Goal: Task Accomplishment & Management: Manage account settings

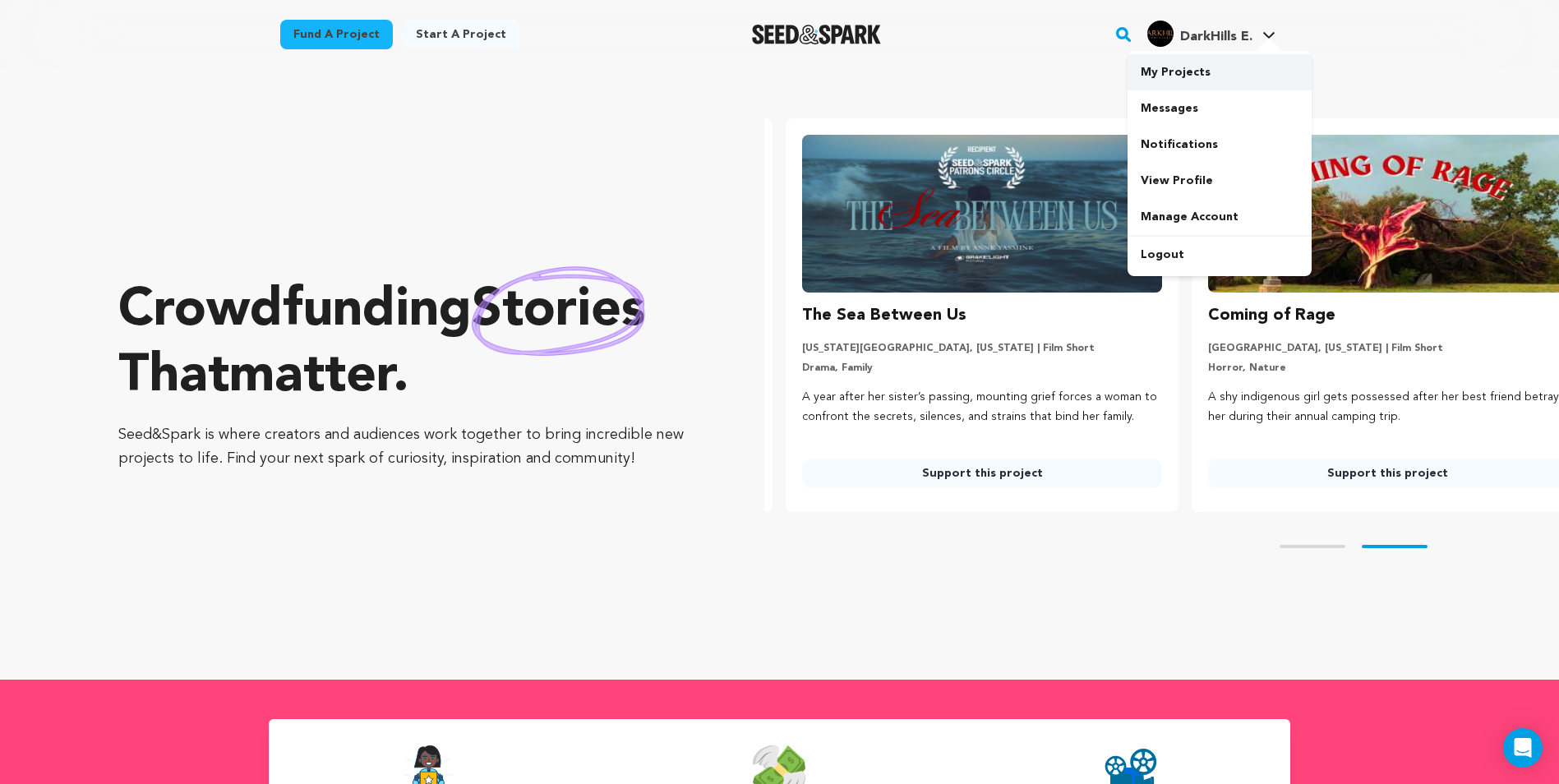
click at [1177, 66] on link "My Projects" at bounding box center [1219, 72] width 184 height 36
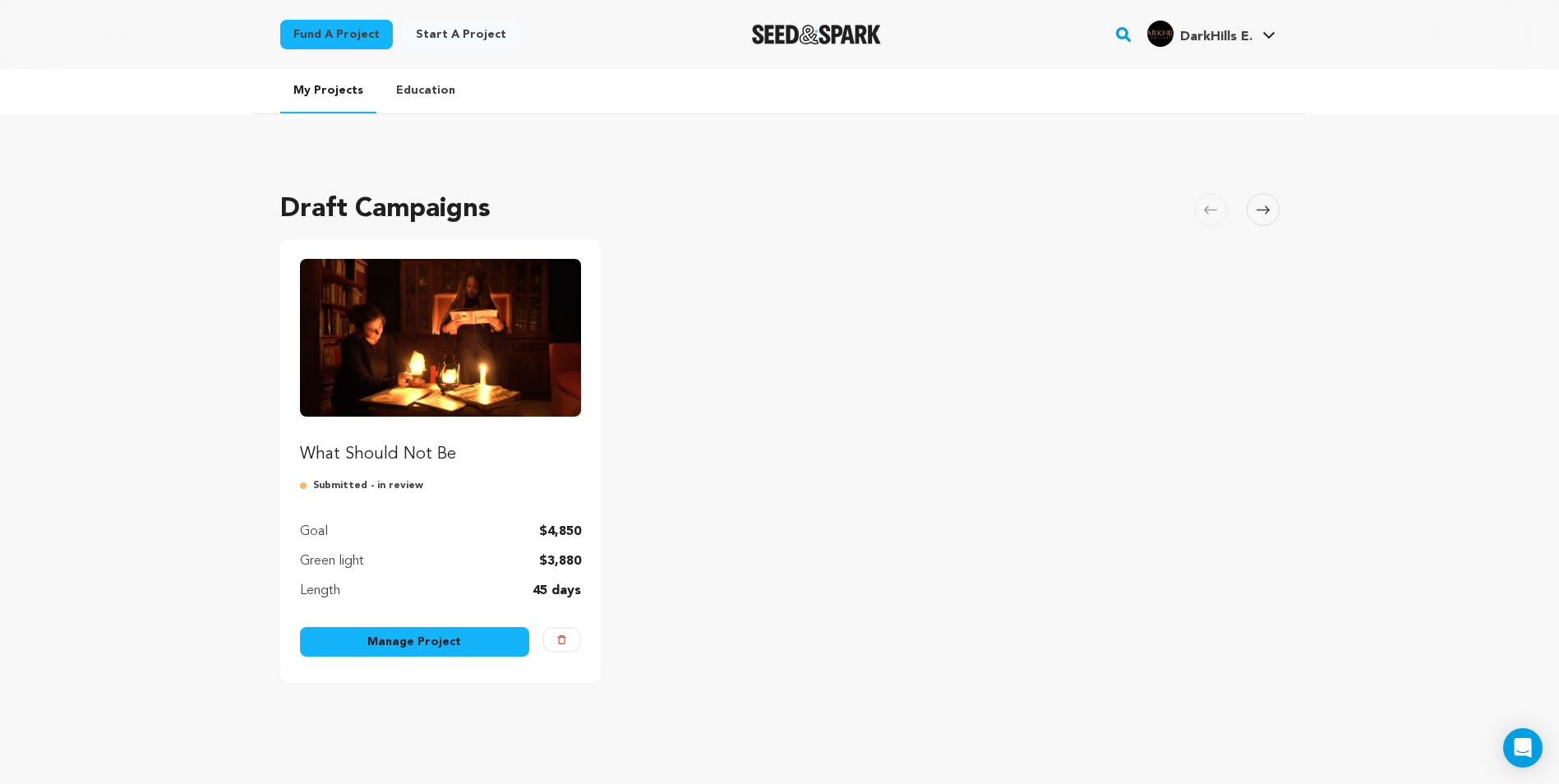
click at [434, 332] on img "Fund What Should Not Be" at bounding box center [441, 337] width 282 height 158
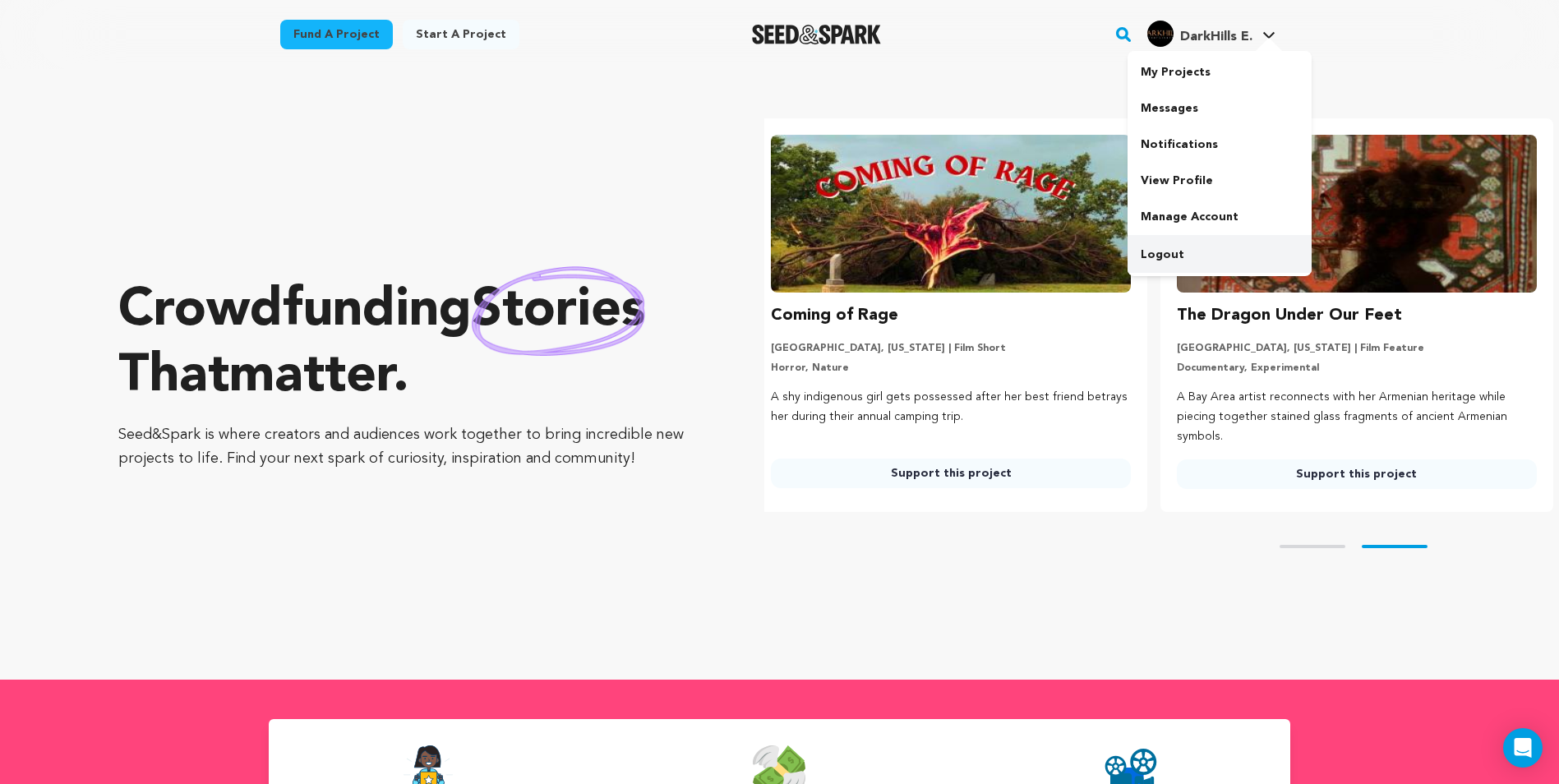
scroll to position [0, 419]
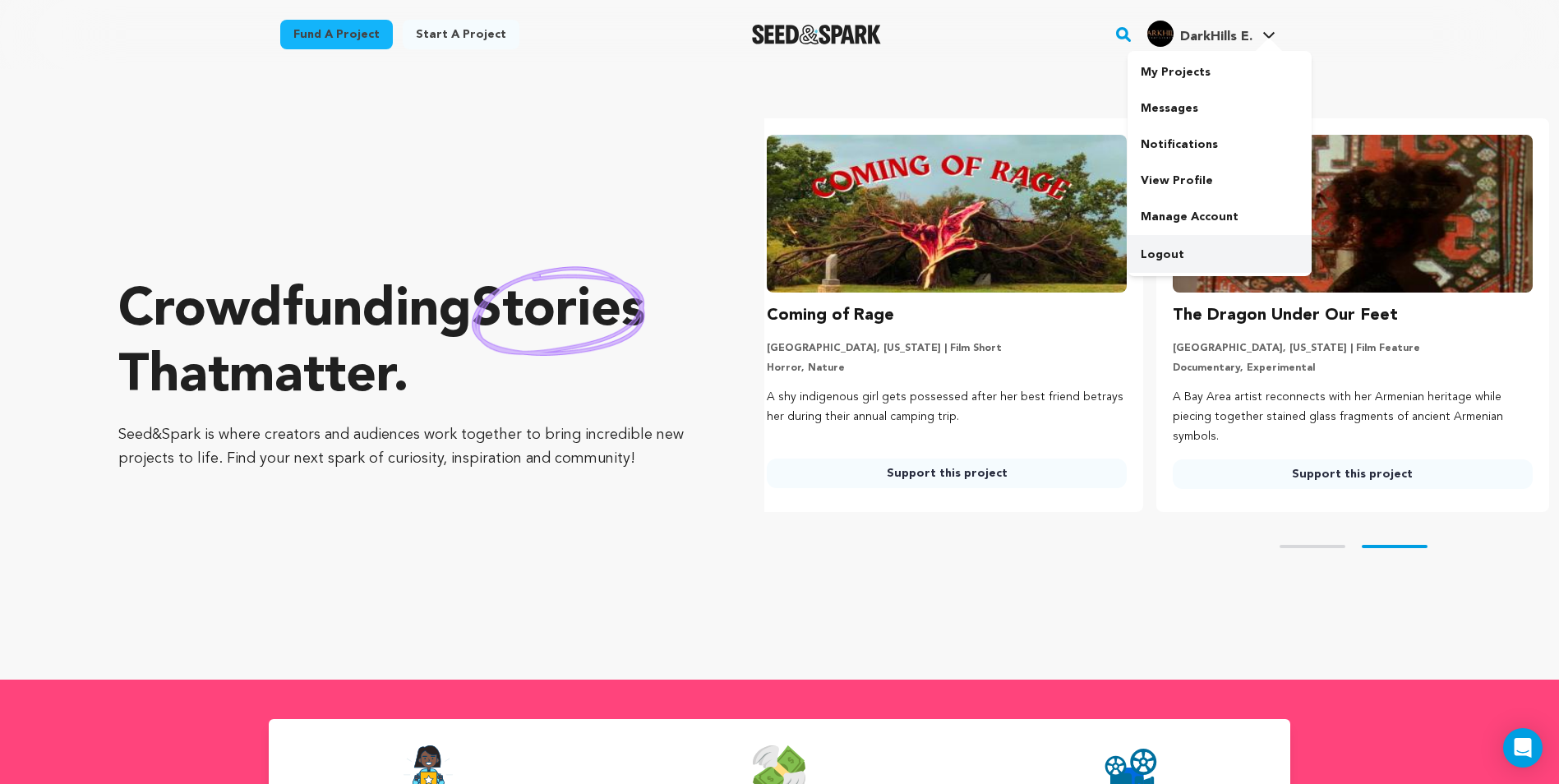
click at [1188, 249] on link "Logout" at bounding box center [1219, 254] width 184 height 36
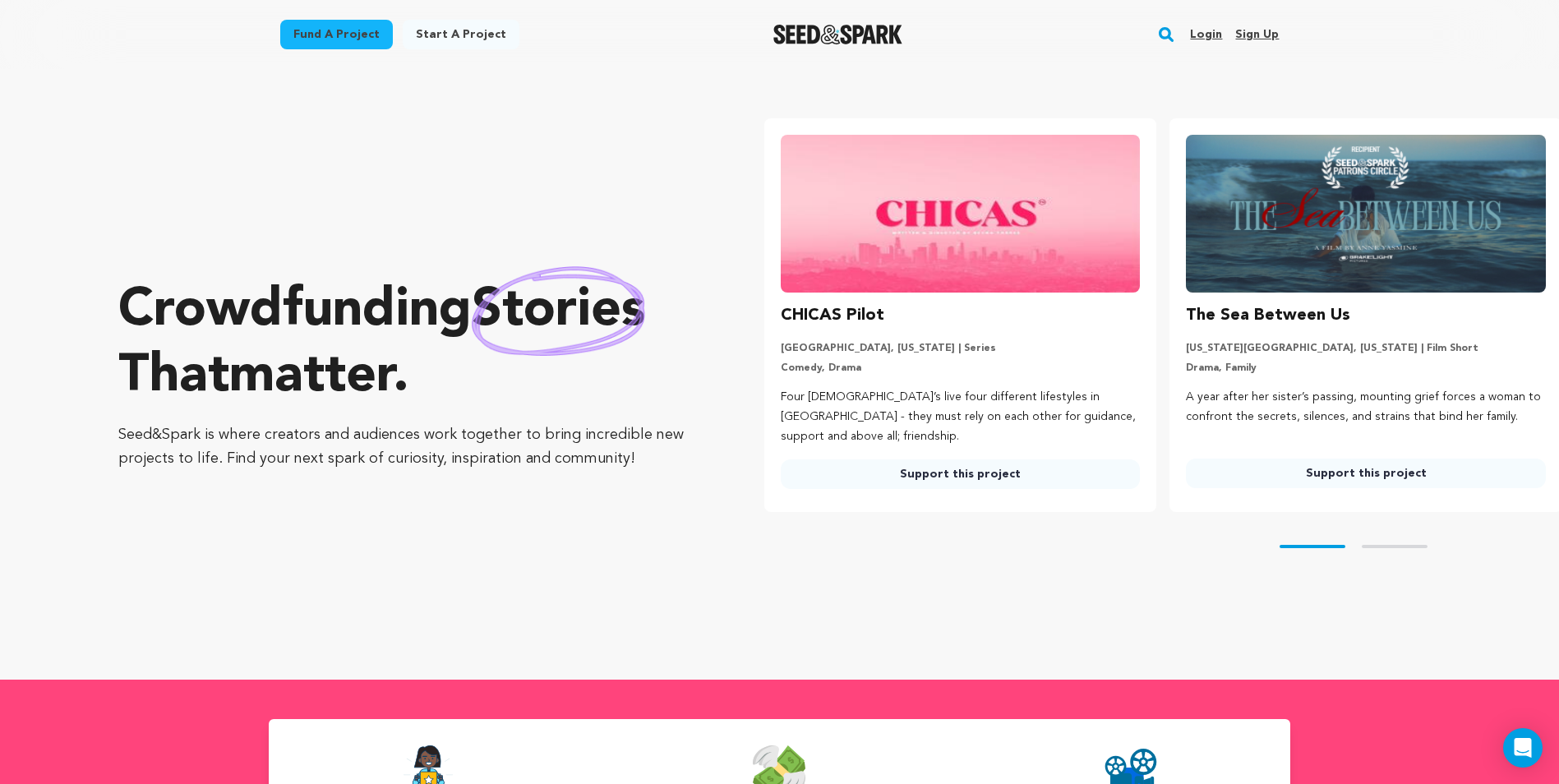
click at [1218, 39] on link "Login" at bounding box center [1205, 34] width 32 height 26
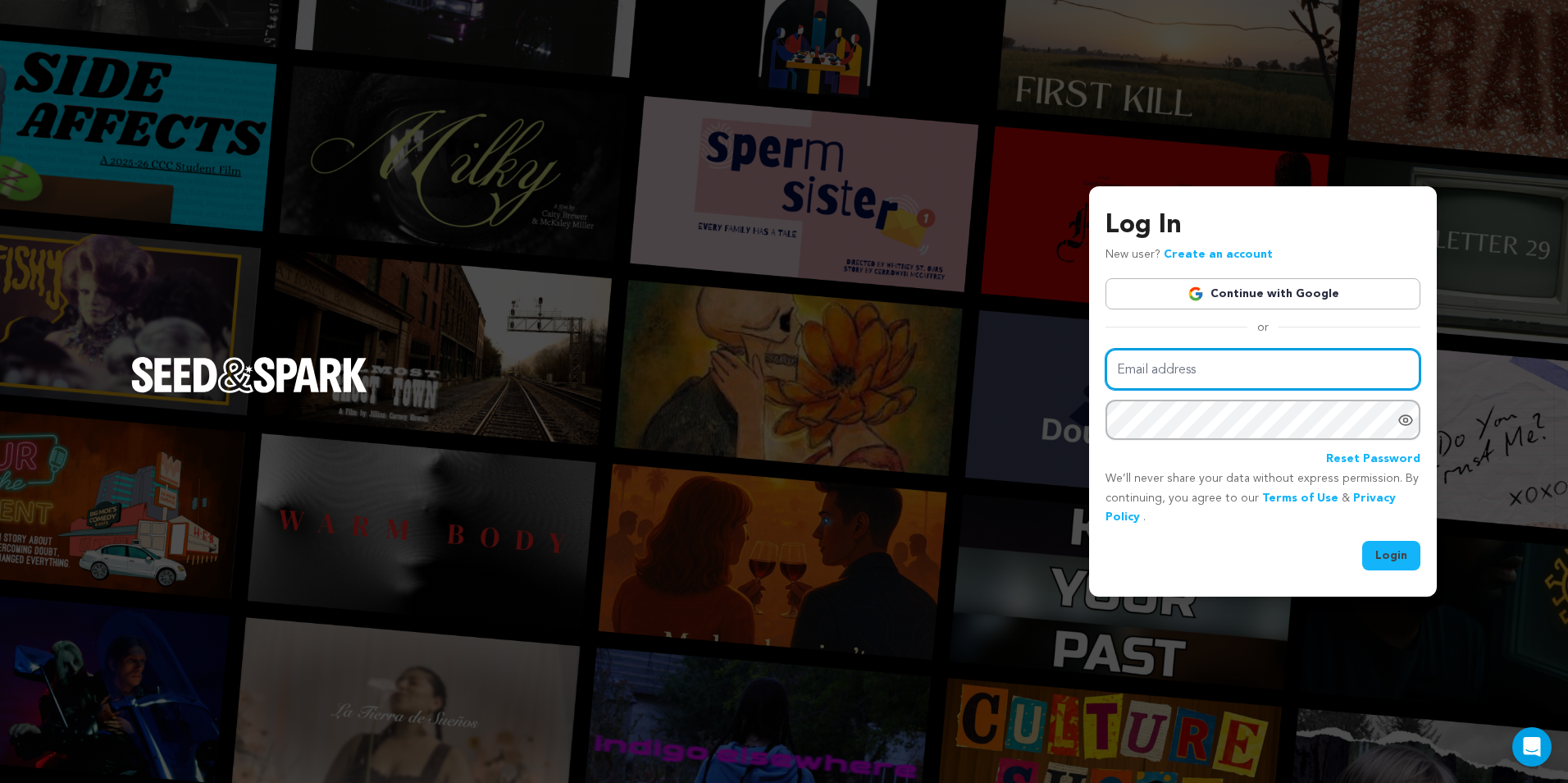
type input "[EMAIL_ADDRESS][DOMAIN_NAME]"
click at [1402, 423] on icon "Show password as plain text. Warning: this will display your password on the sc…" at bounding box center [1406, 420] width 13 height 10
click at [1406, 559] on button "Login" at bounding box center [1391, 555] width 58 height 30
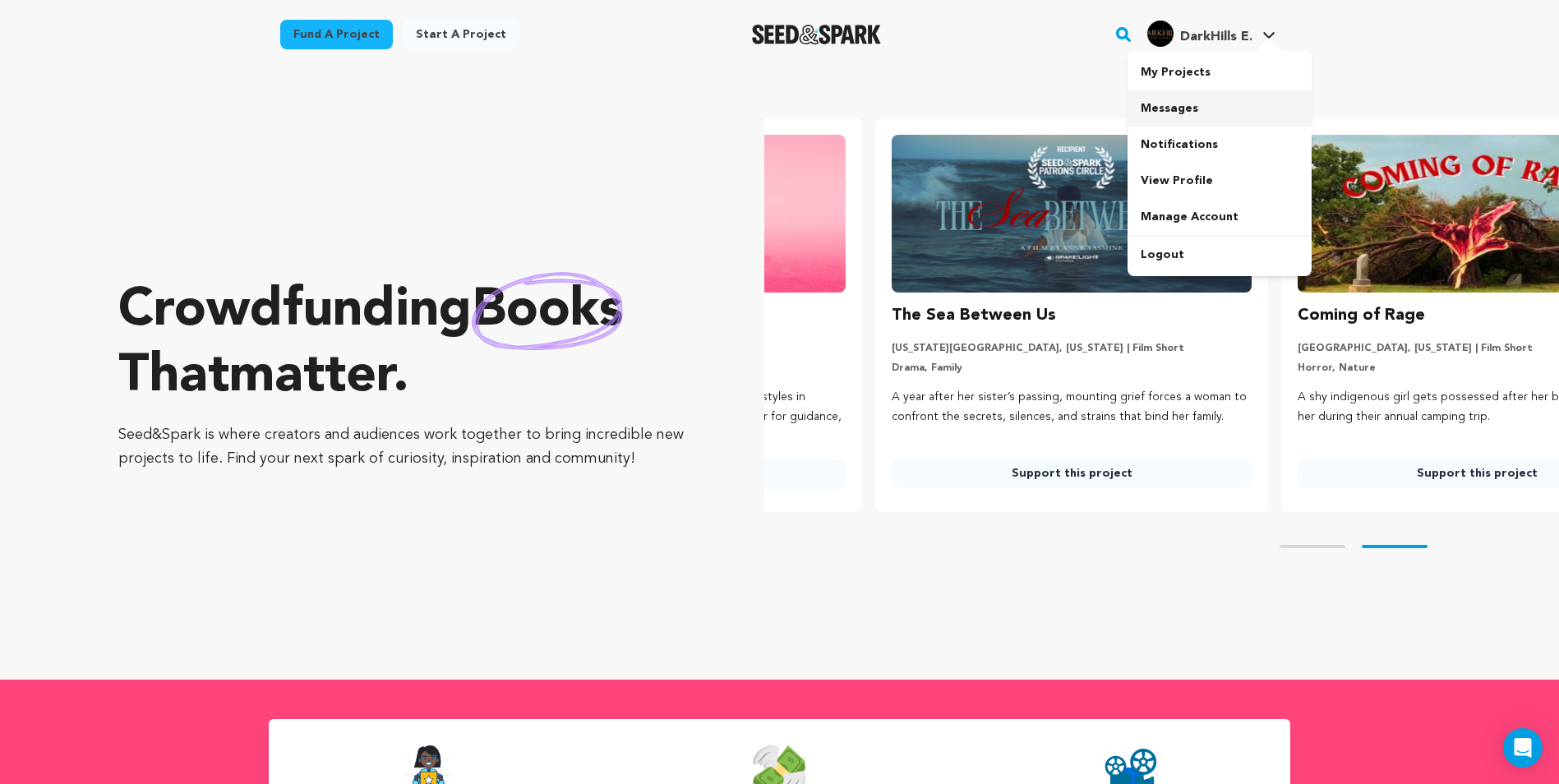
scroll to position [0, 419]
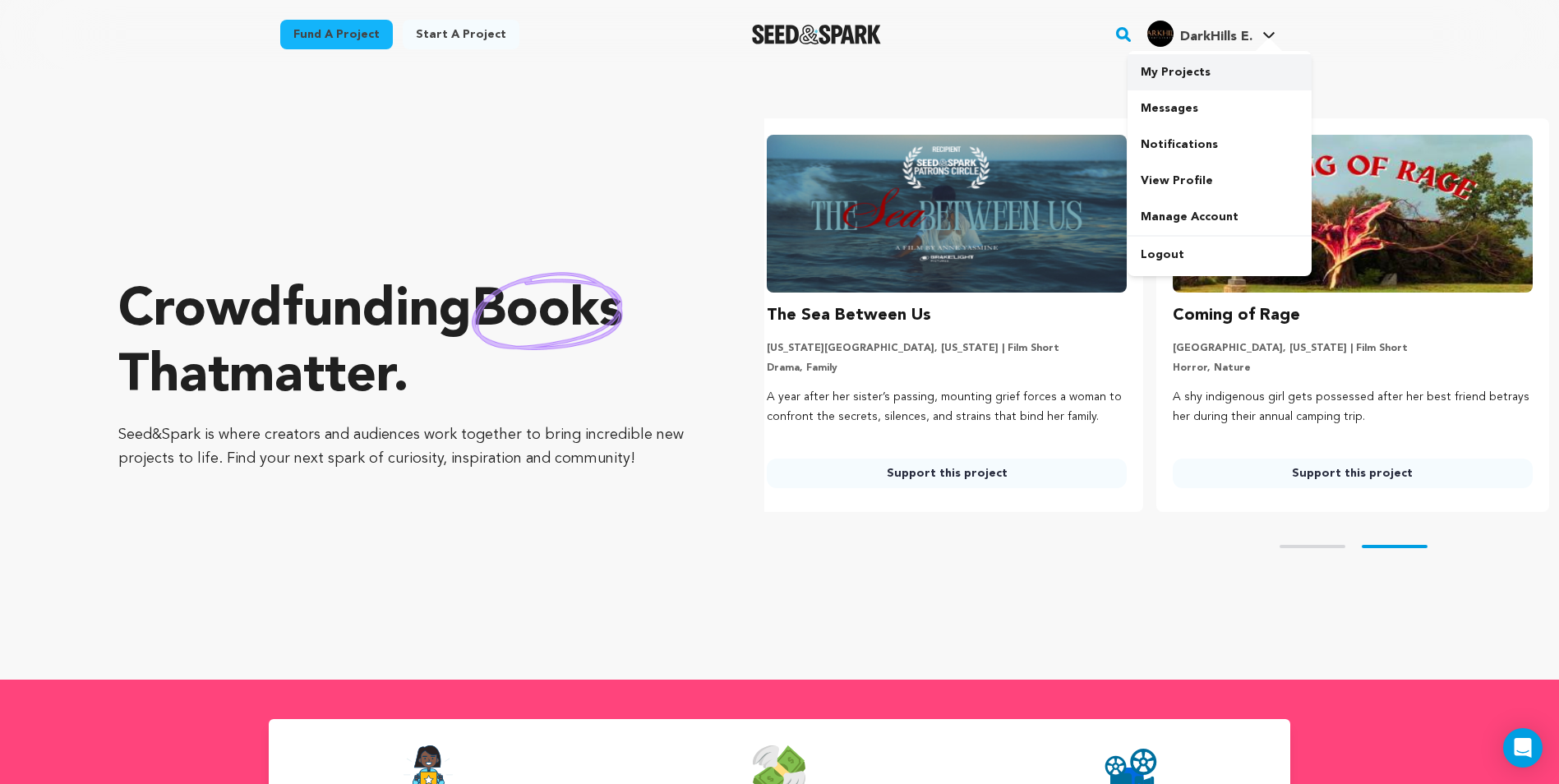
click at [1171, 78] on link "My Projects" at bounding box center [1219, 72] width 184 height 36
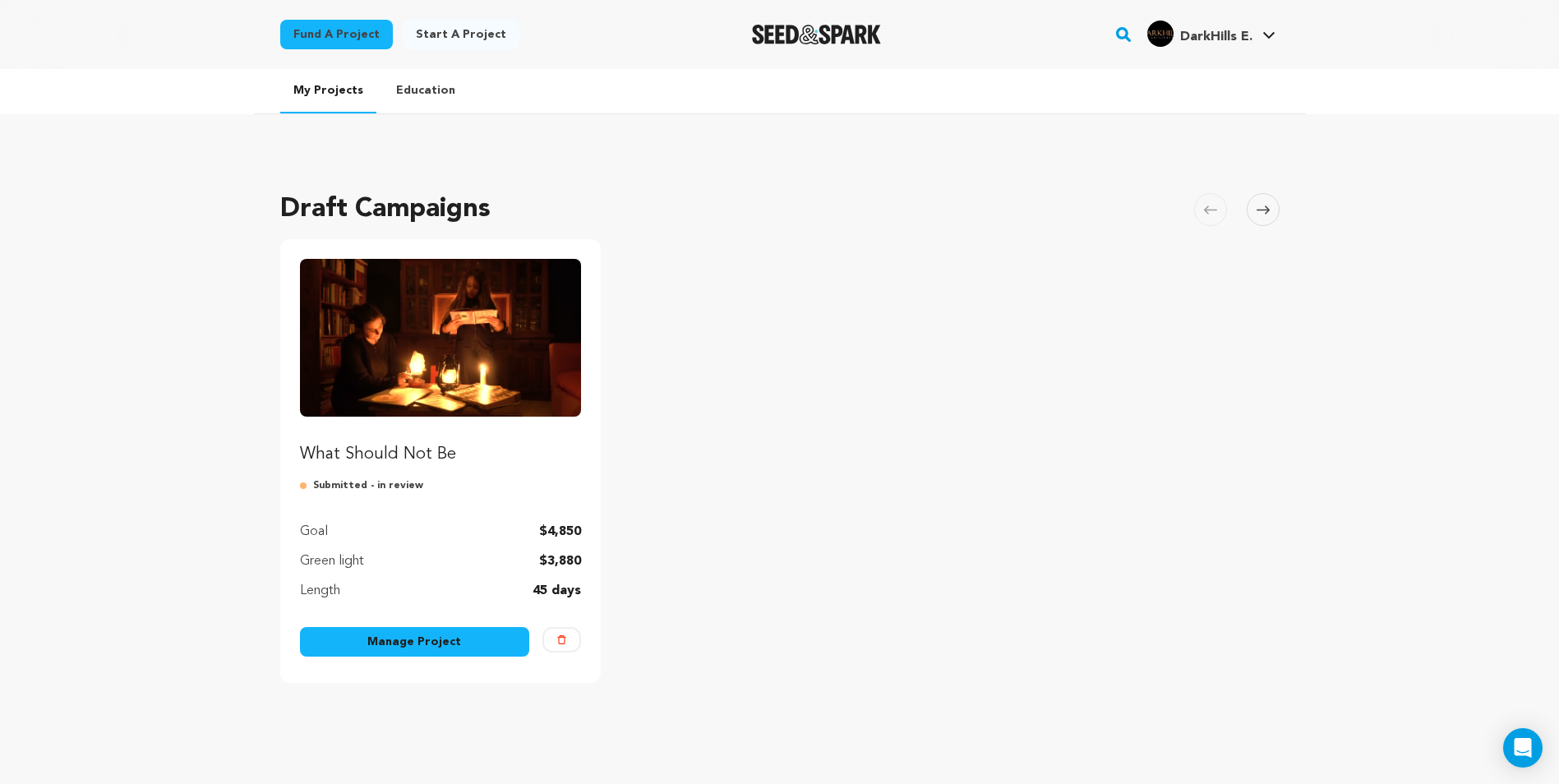
click at [477, 347] on img "Fund What Should Not Be" at bounding box center [441, 337] width 282 height 158
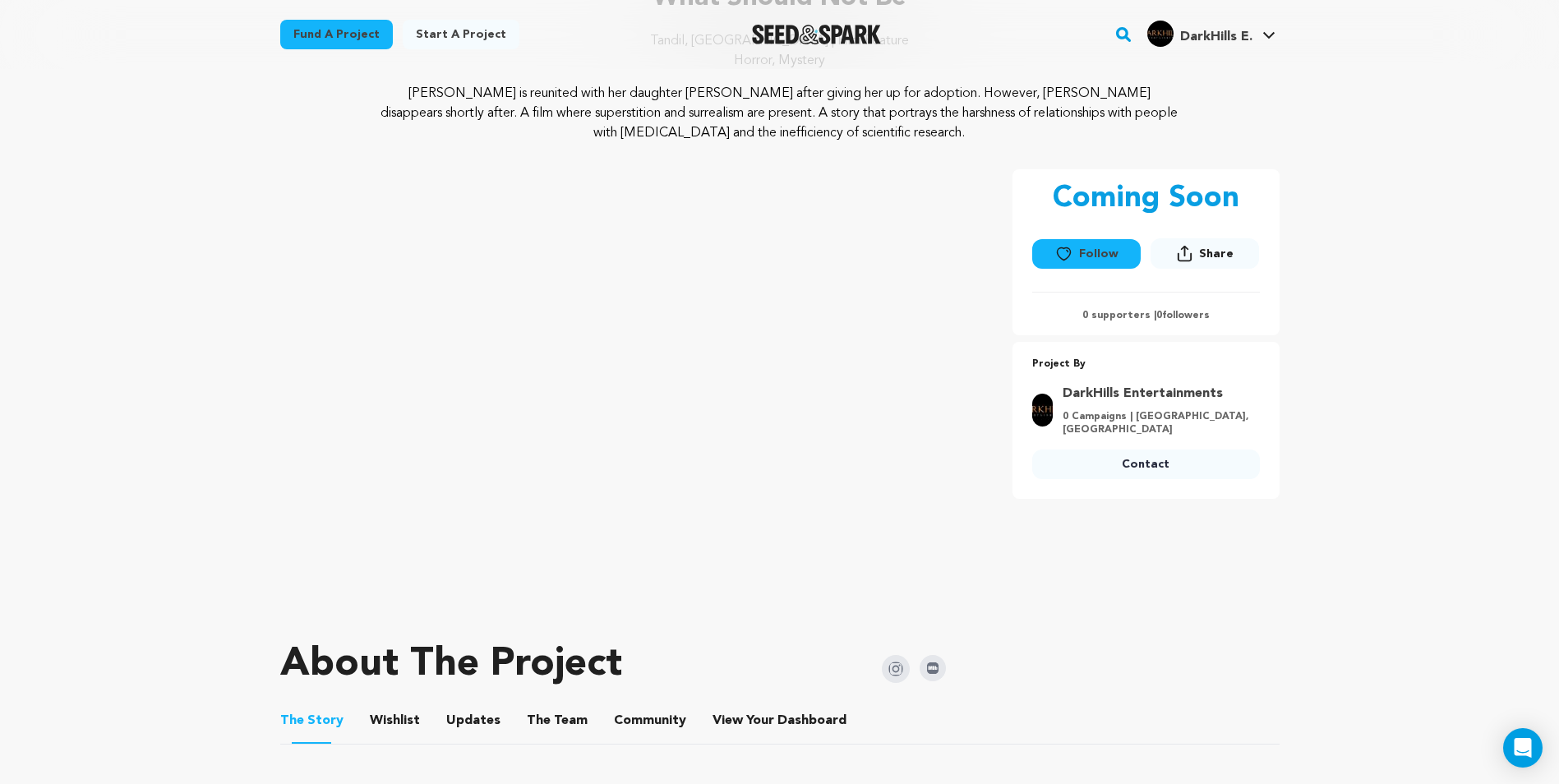
scroll to position [247, 0]
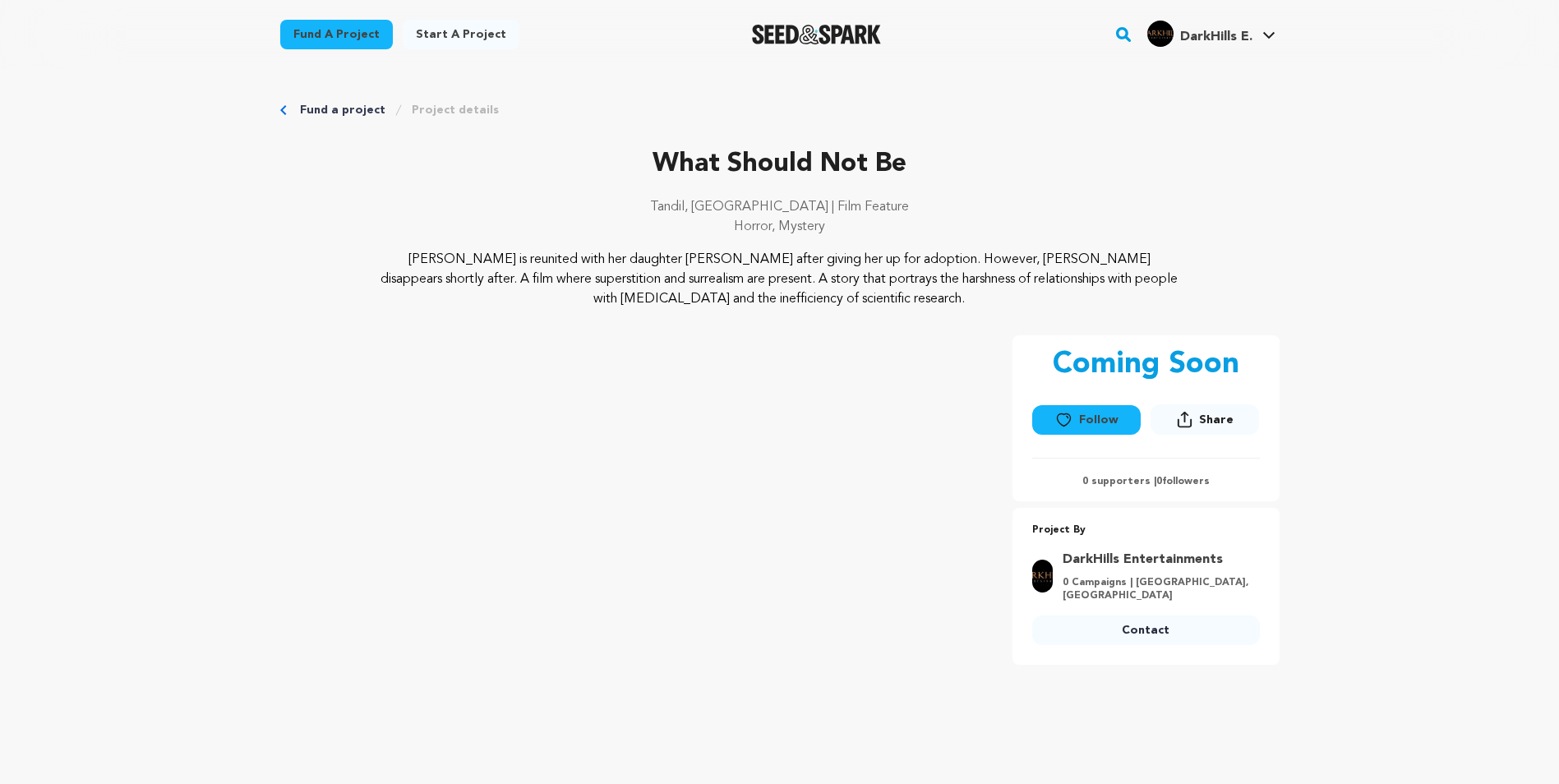
scroll to position [247, 0]
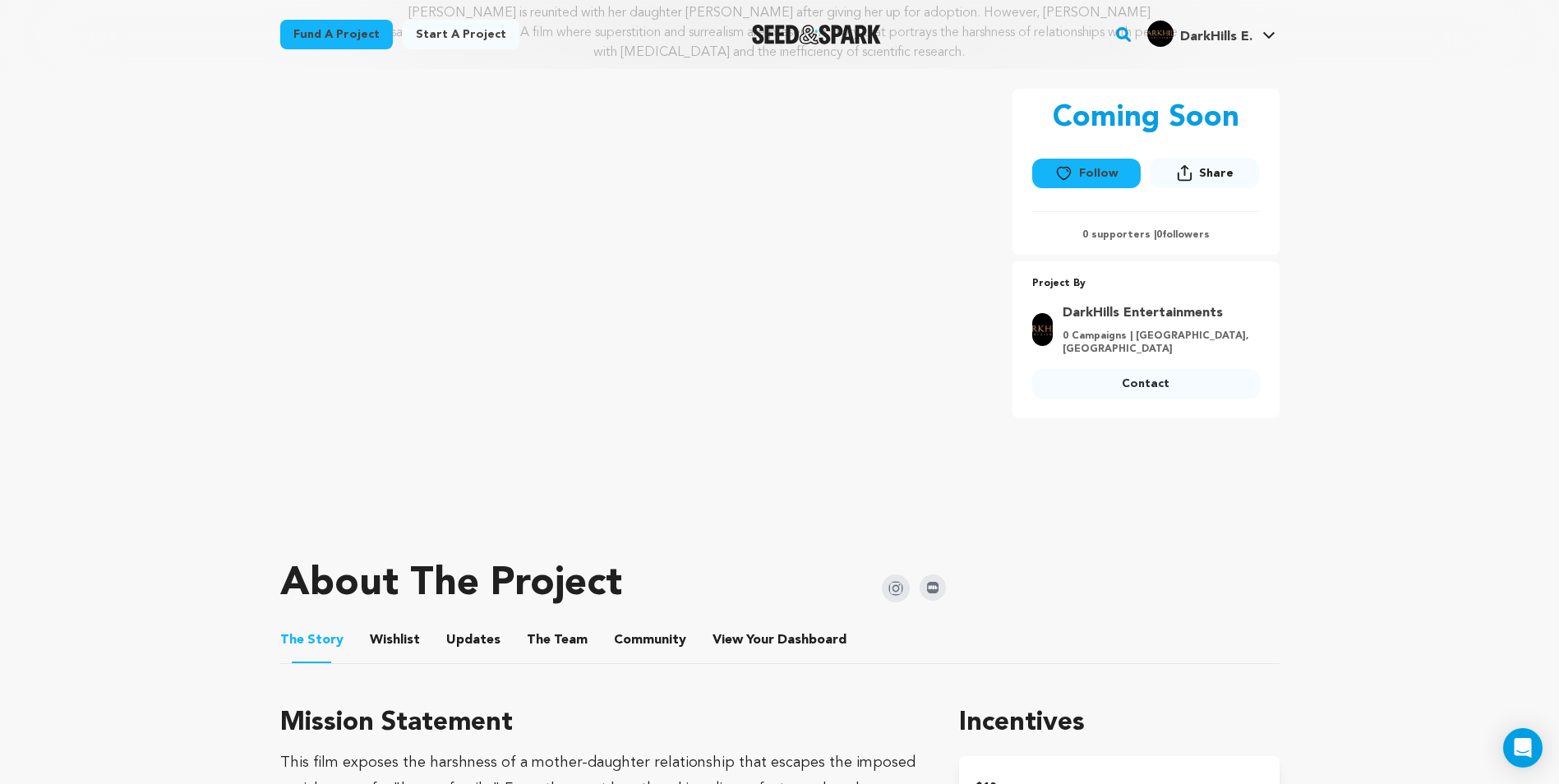
click at [799, 629] on li "View Your Dashboard View Your Dashboard" at bounding box center [780, 640] width 138 height 46
click at [781, 636] on span "Dashboard" at bounding box center [812, 639] width 69 height 19
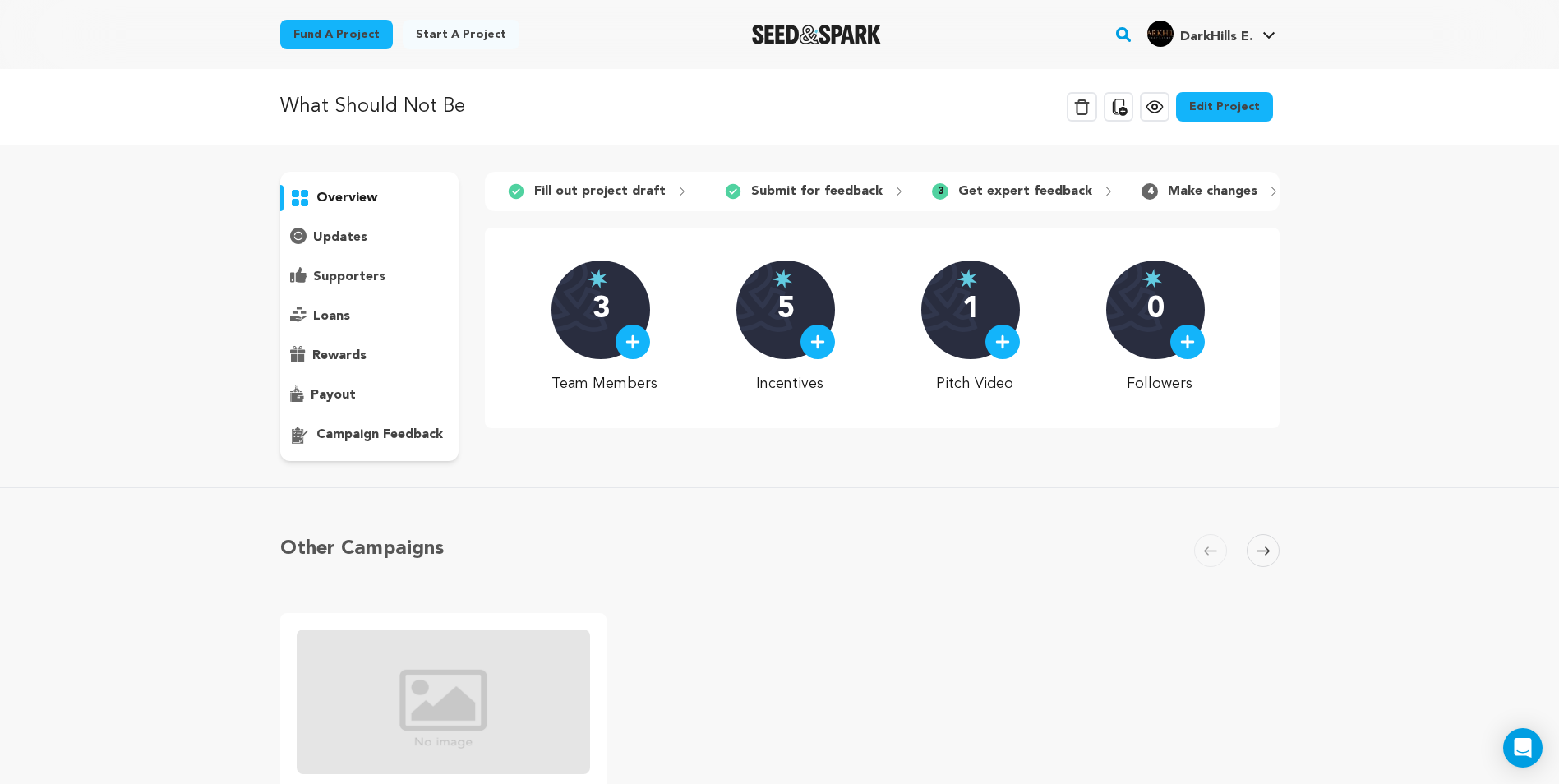
click at [364, 228] on p "updates" at bounding box center [340, 236] width 54 height 19
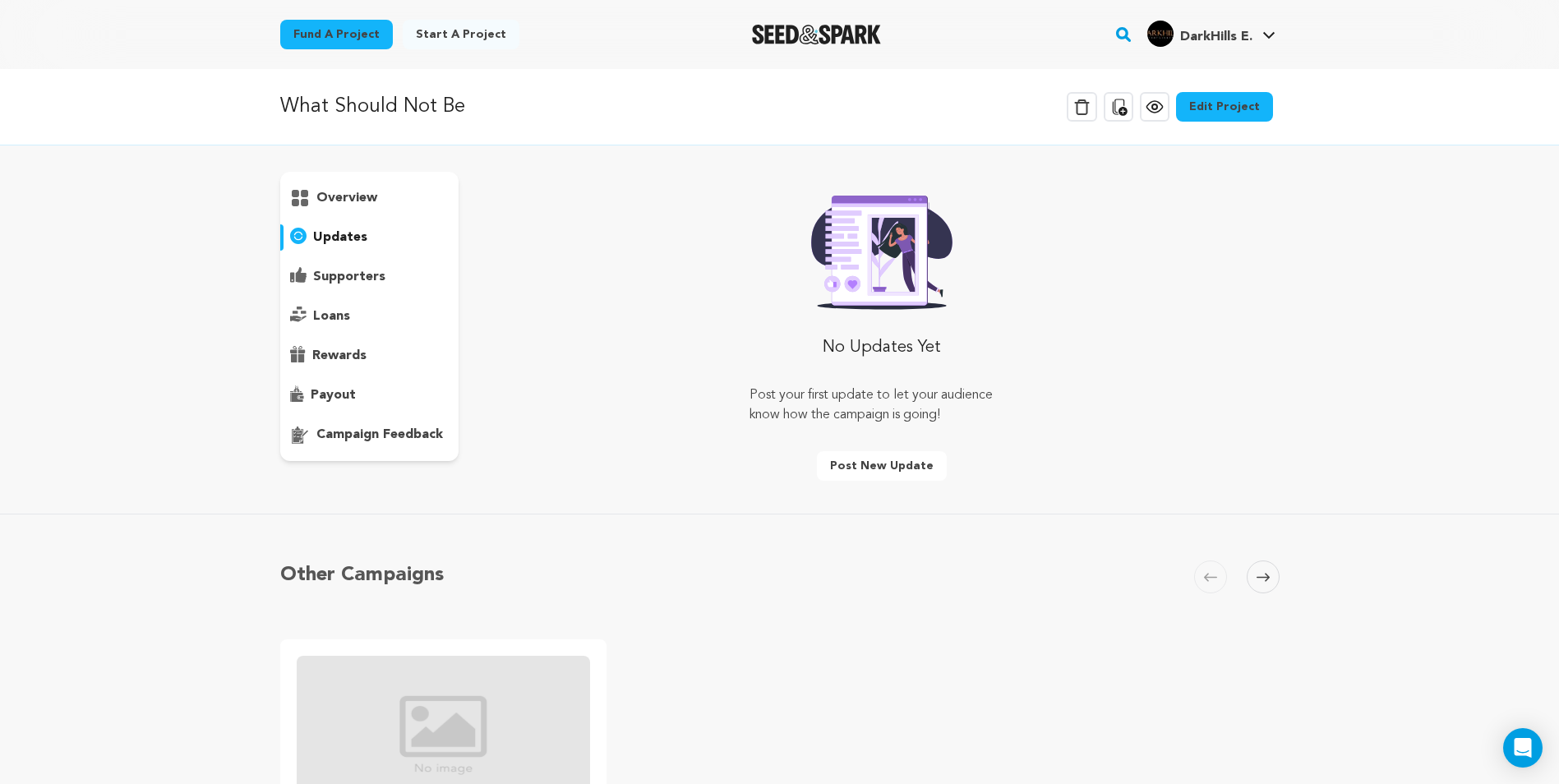
click at [333, 198] on p "overview" at bounding box center [347, 198] width 61 height 19
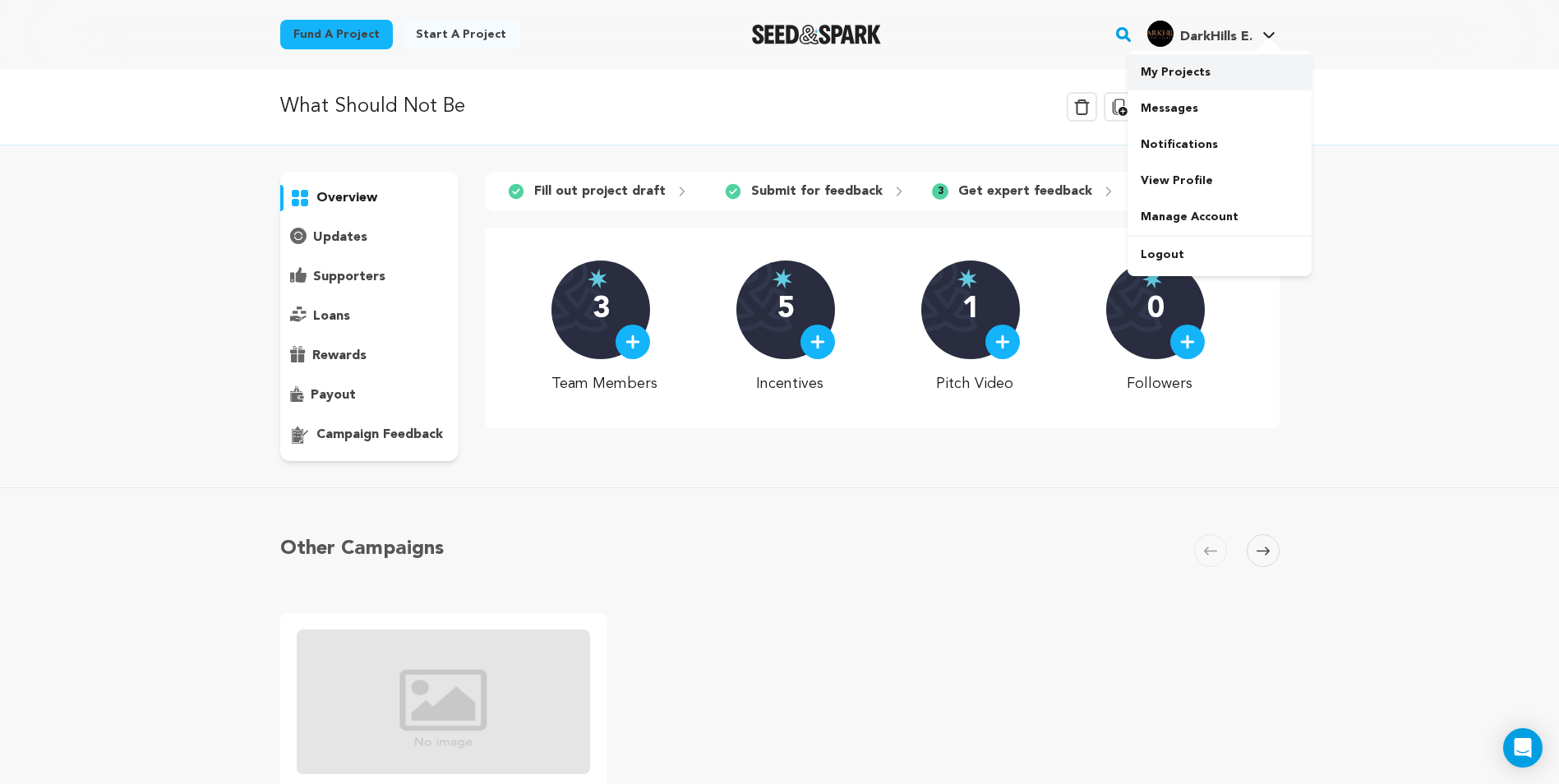
click at [1200, 69] on link "My Projects" at bounding box center [1219, 72] width 184 height 36
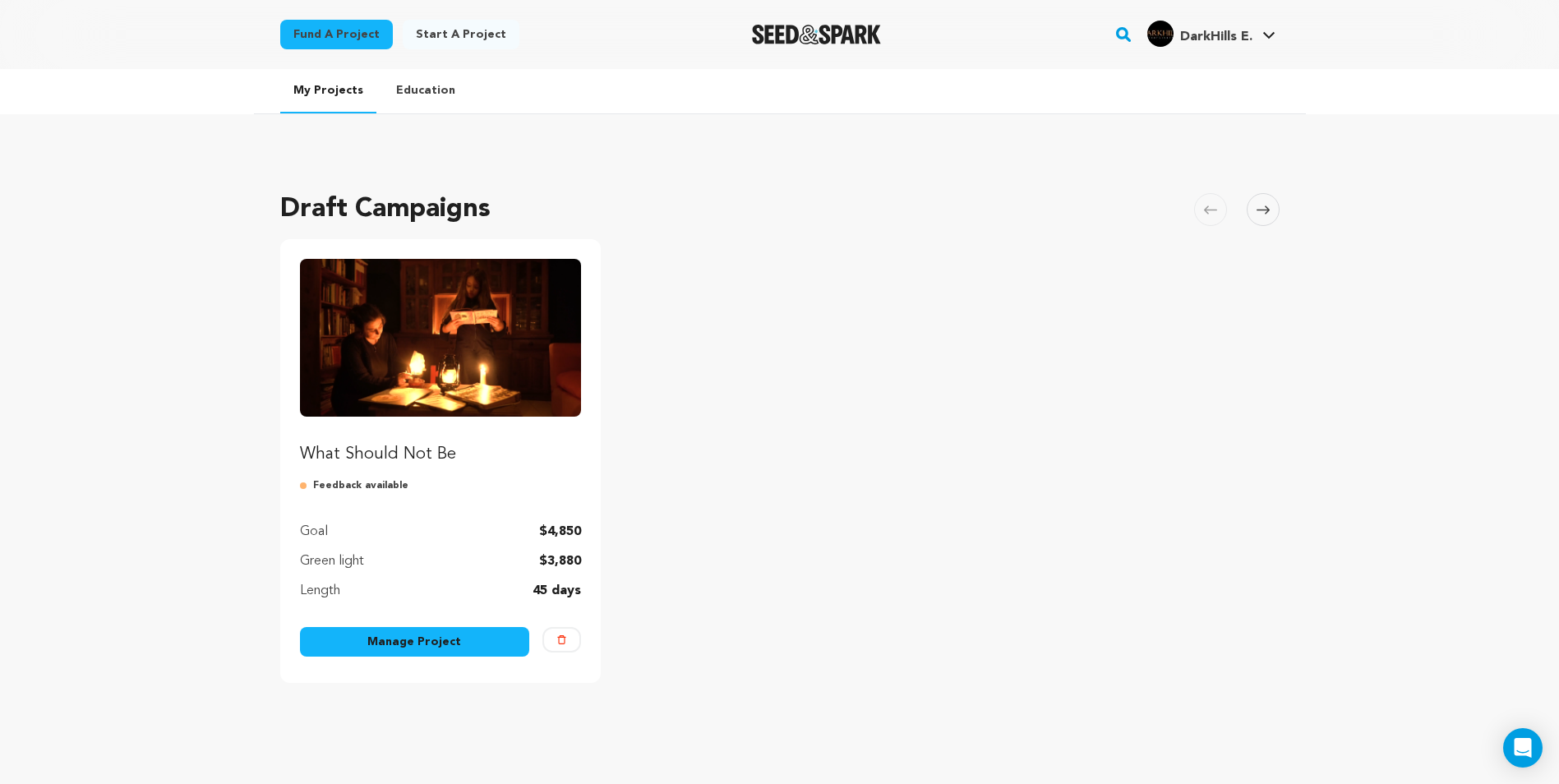
click at [397, 637] on link "Manage Project" at bounding box center [415, 642] width 230 height 30
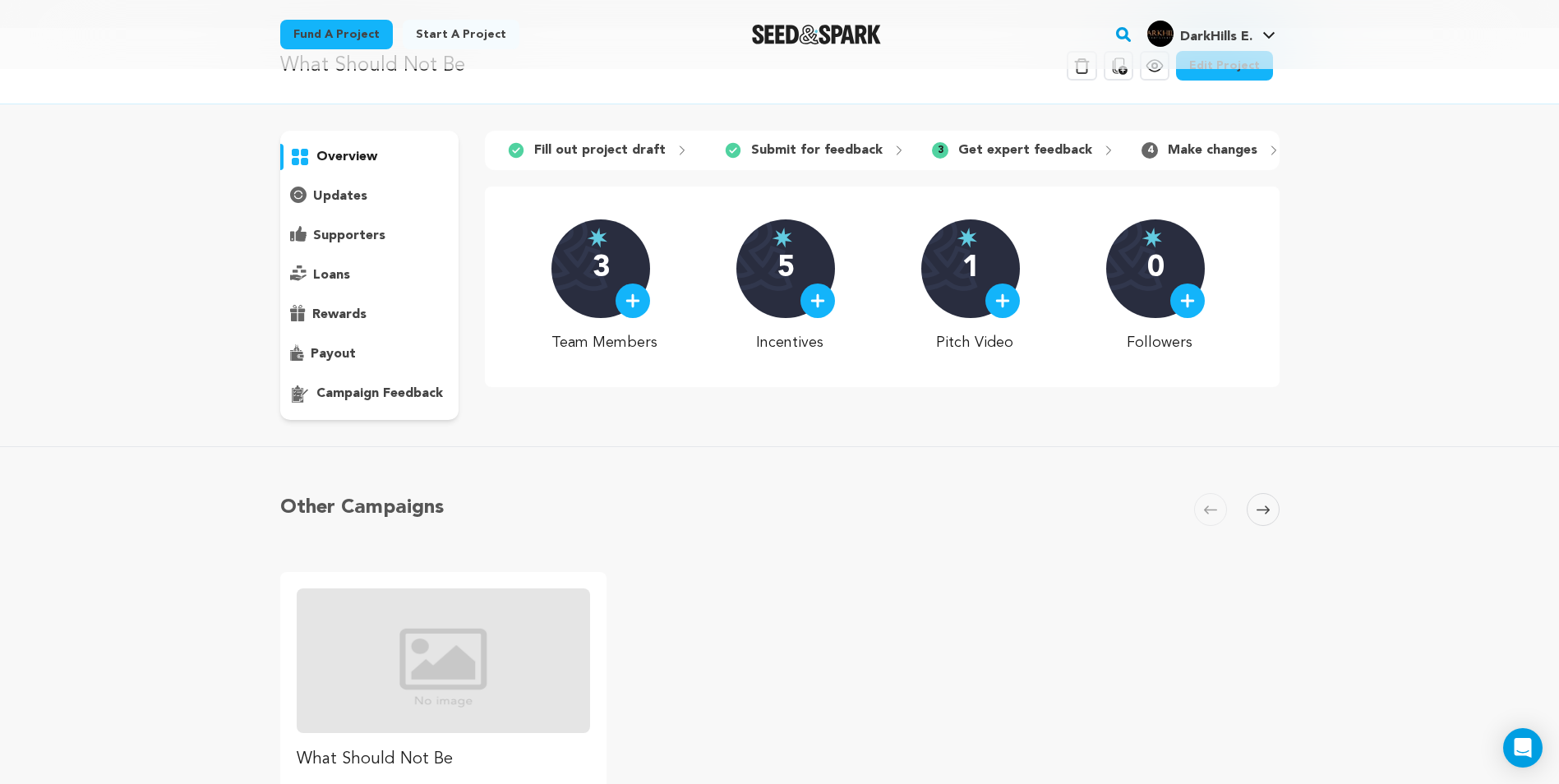
scroll to position [82, 0]
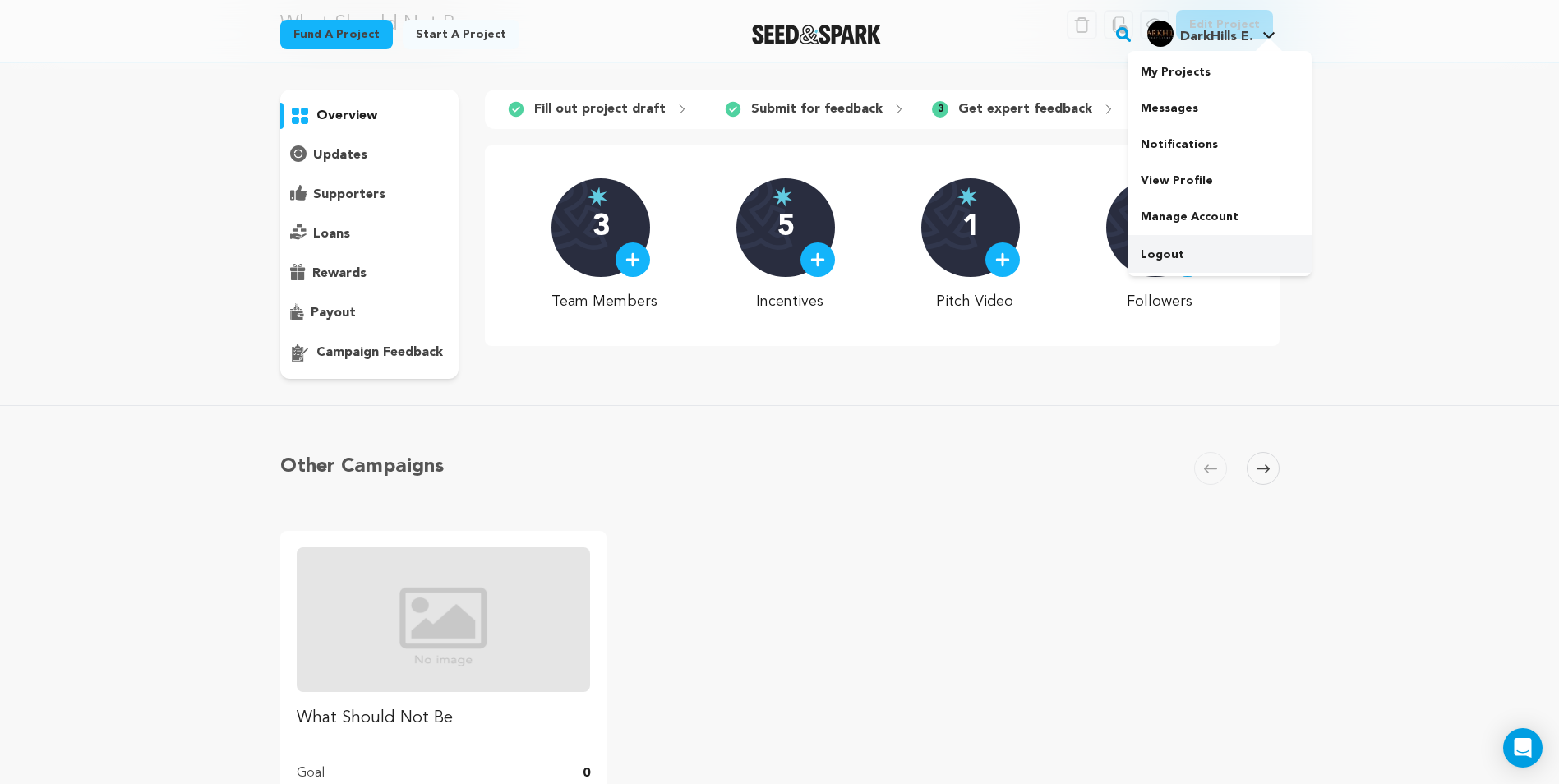
click at [1172, 248] on link "Logout" at bounding box center [1219, 254] width 184 height 36
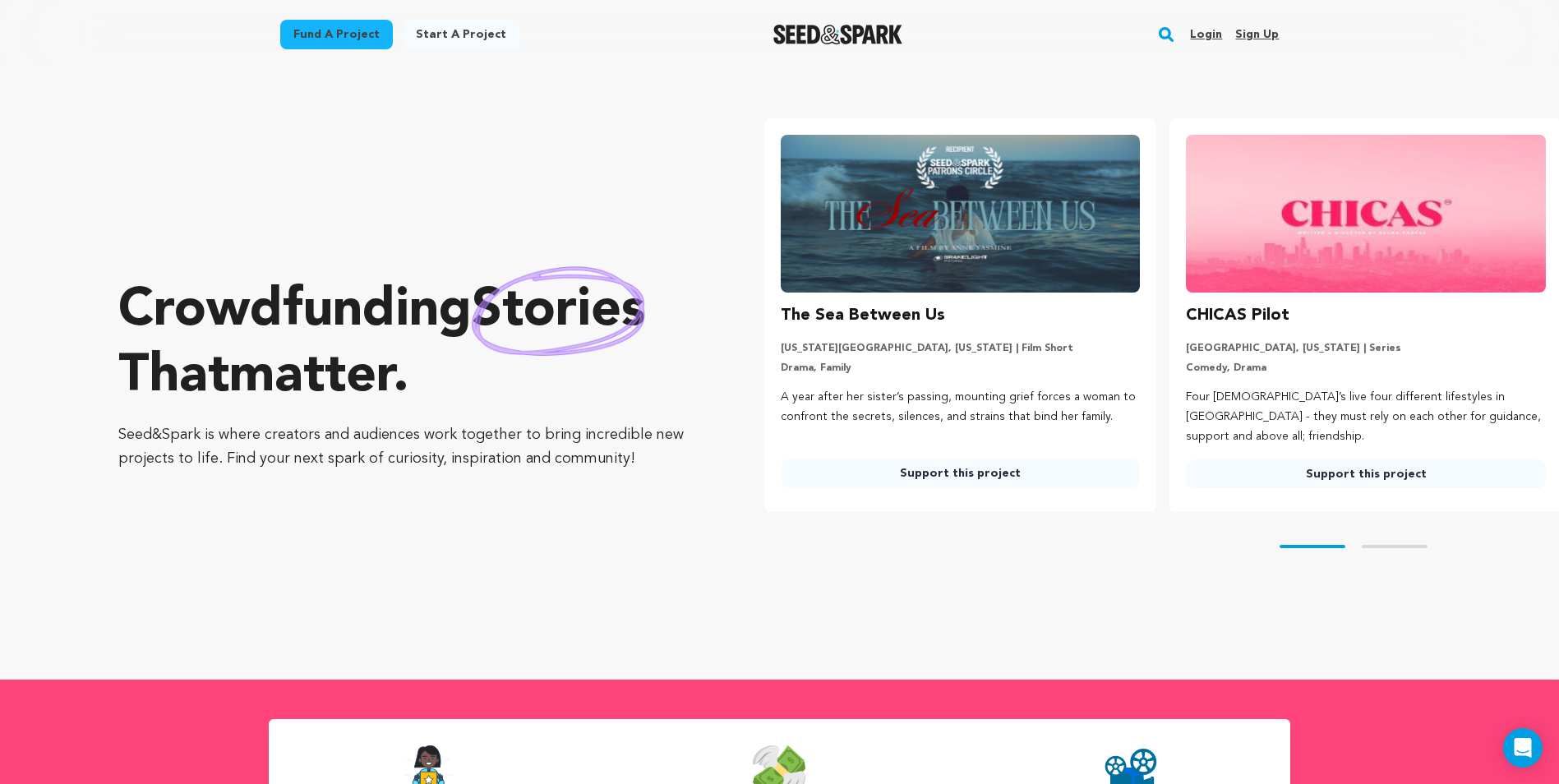
click at [1209, 40] on link "Login" at bounding box center [1205, 34] width 32 height 26
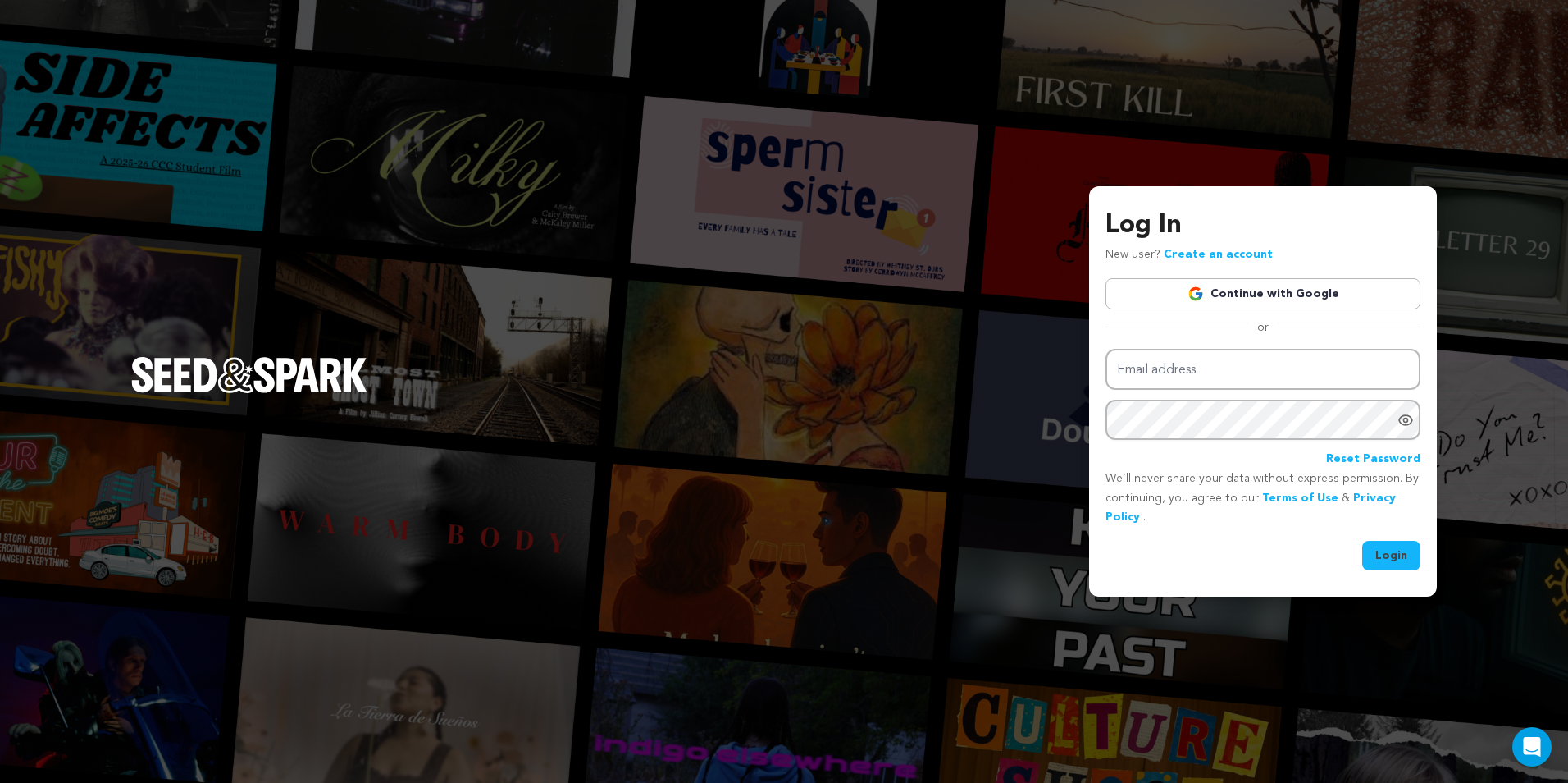
type input "[EMAIL_ADDRESS][DOMAIN_NAME]"
click at [1221, 374] on input "darkhillsentertainments@gmail.com" at bounding box center [1263, 369] width 315 height 42
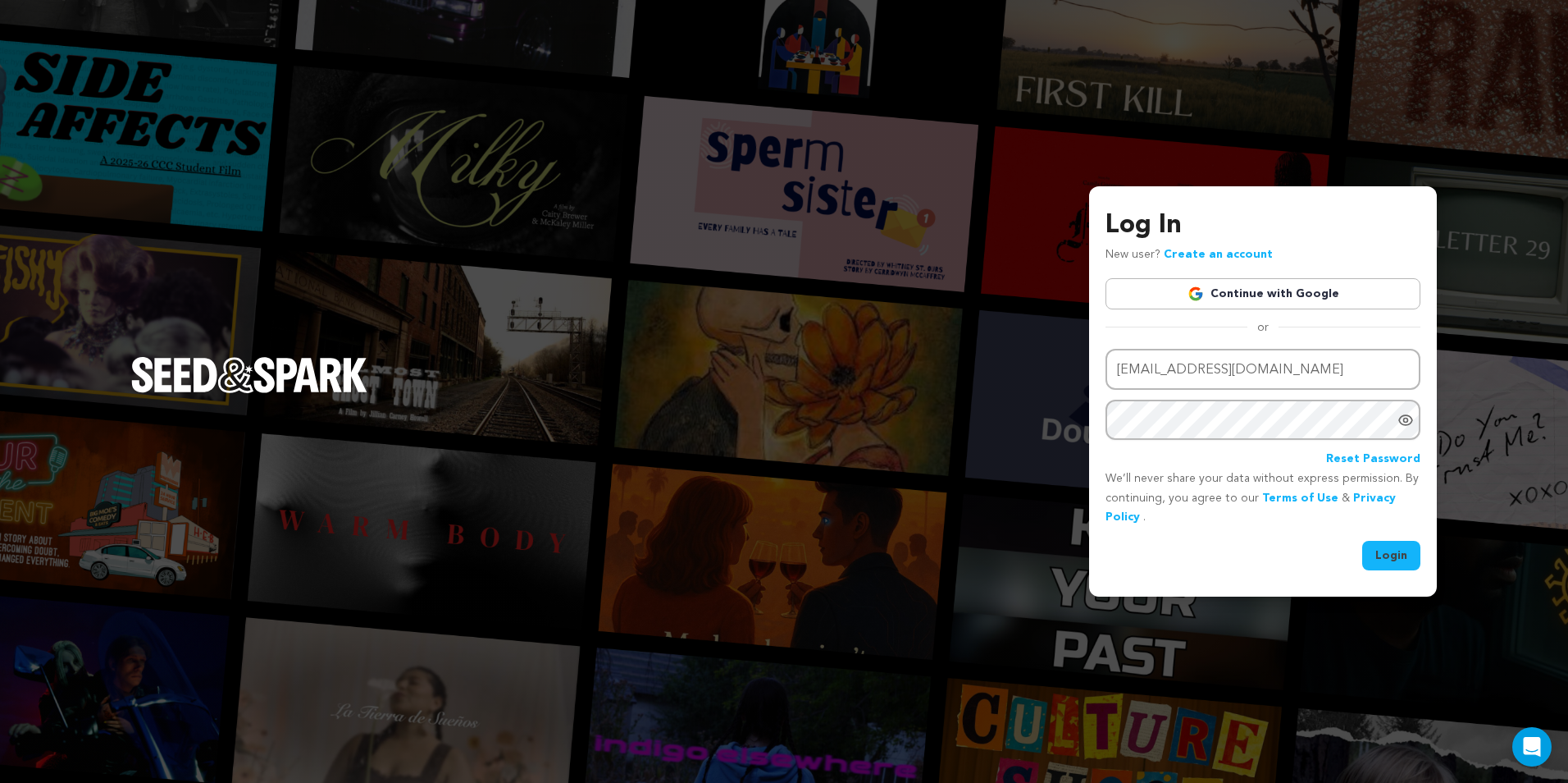
click at [1408, 422] on icon "Show password as plain text. Warning: this will display your password on the sc…" at bounding box center [1406, 421] width 17 height 17
click at [1063, 422] on div "Log In New user? Create an account Continue with Google or Email address darkhi…" at bounding box center [784, 391] width 1568 height 783
drag, startPoint x: 1379, startPoint y: 553, endPoint x: 1340, endPoint y: 546, distance: 39.6
click at [1379, 553] on button "Login" at bounding box center [1391, 555] width 58 height 30
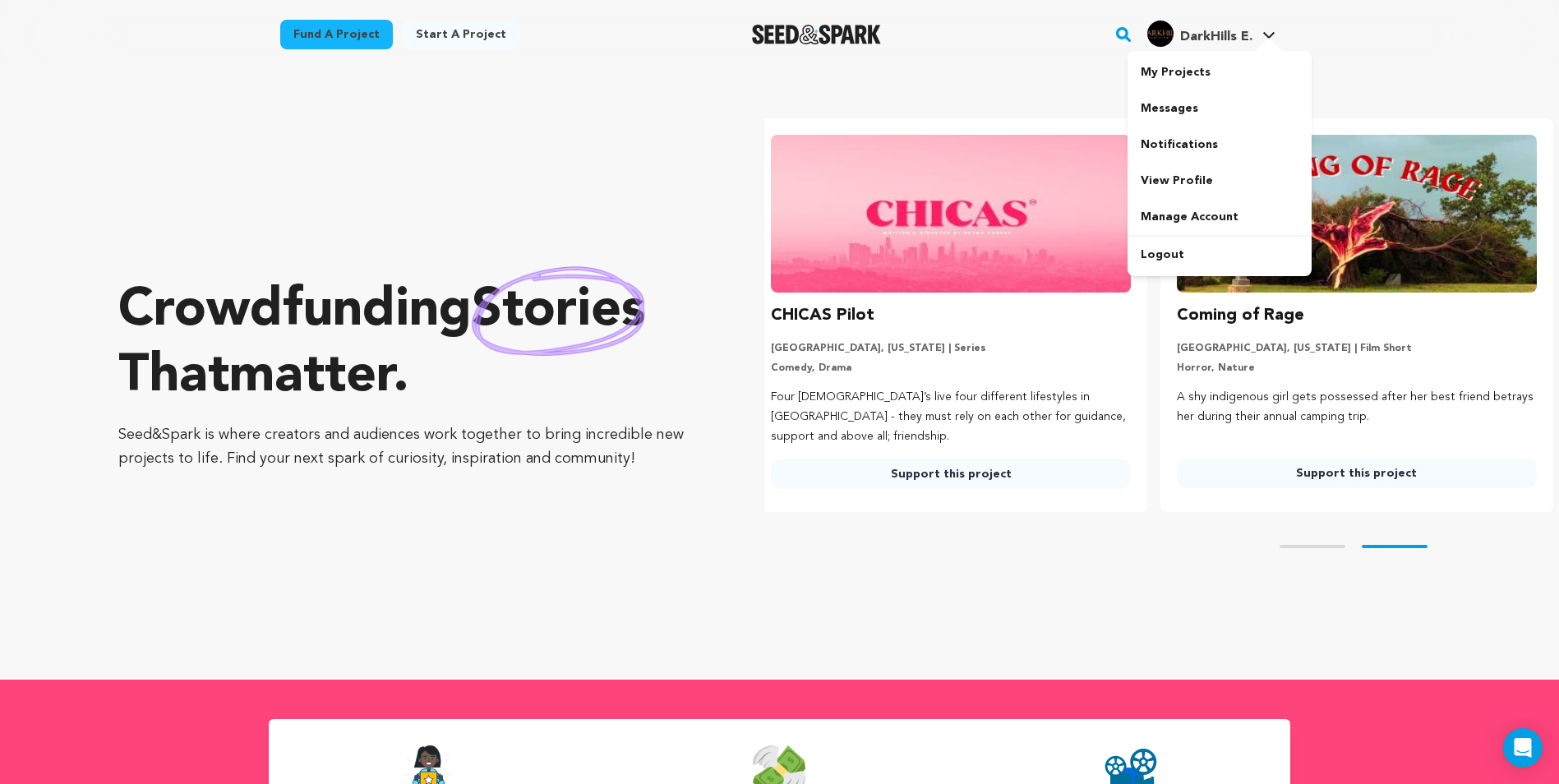
scroll to position [0, 419]
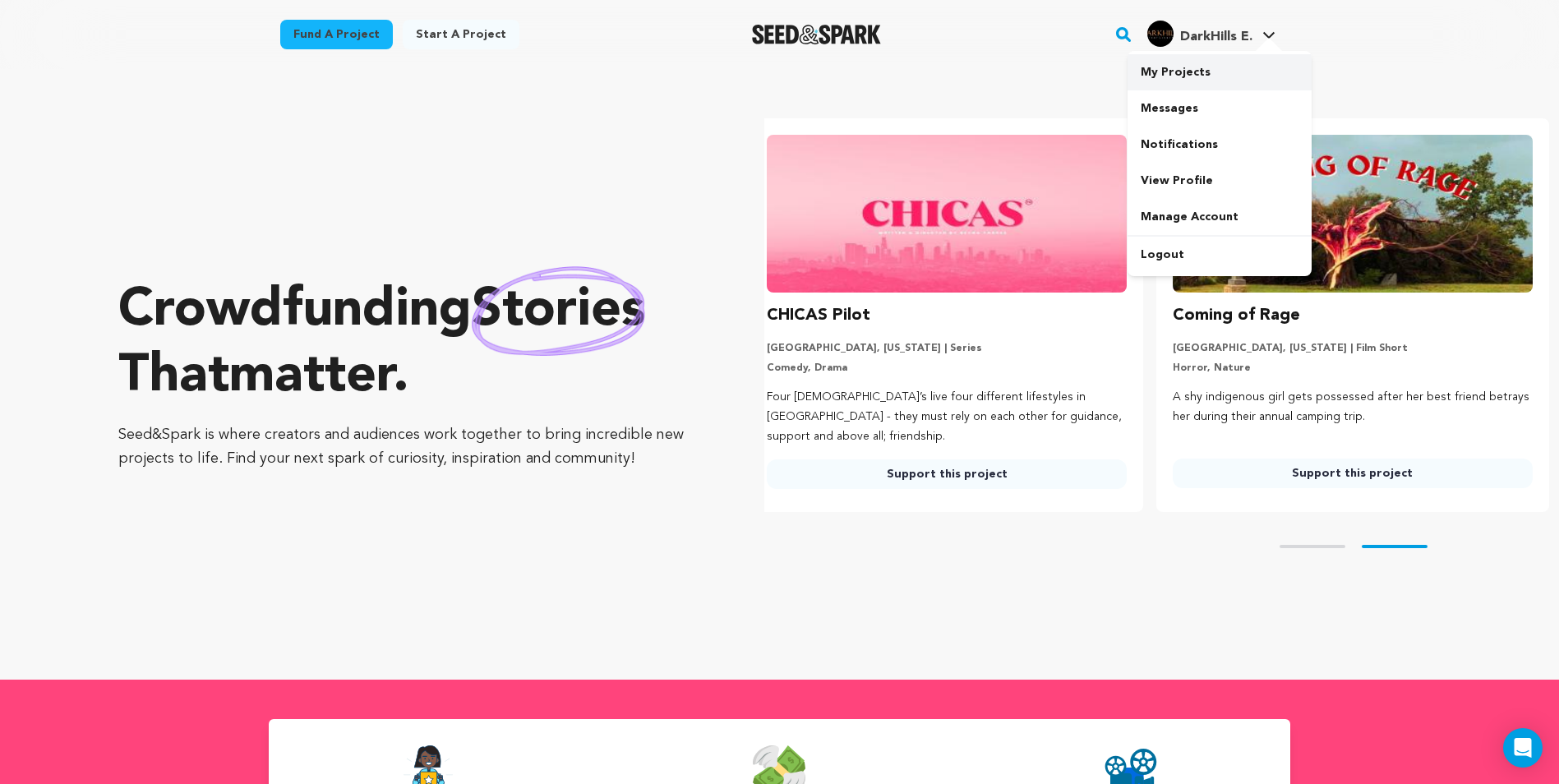
click at [1183, 69] on link "My Projects" at bounding box center [1219, 72] width 184 height 36
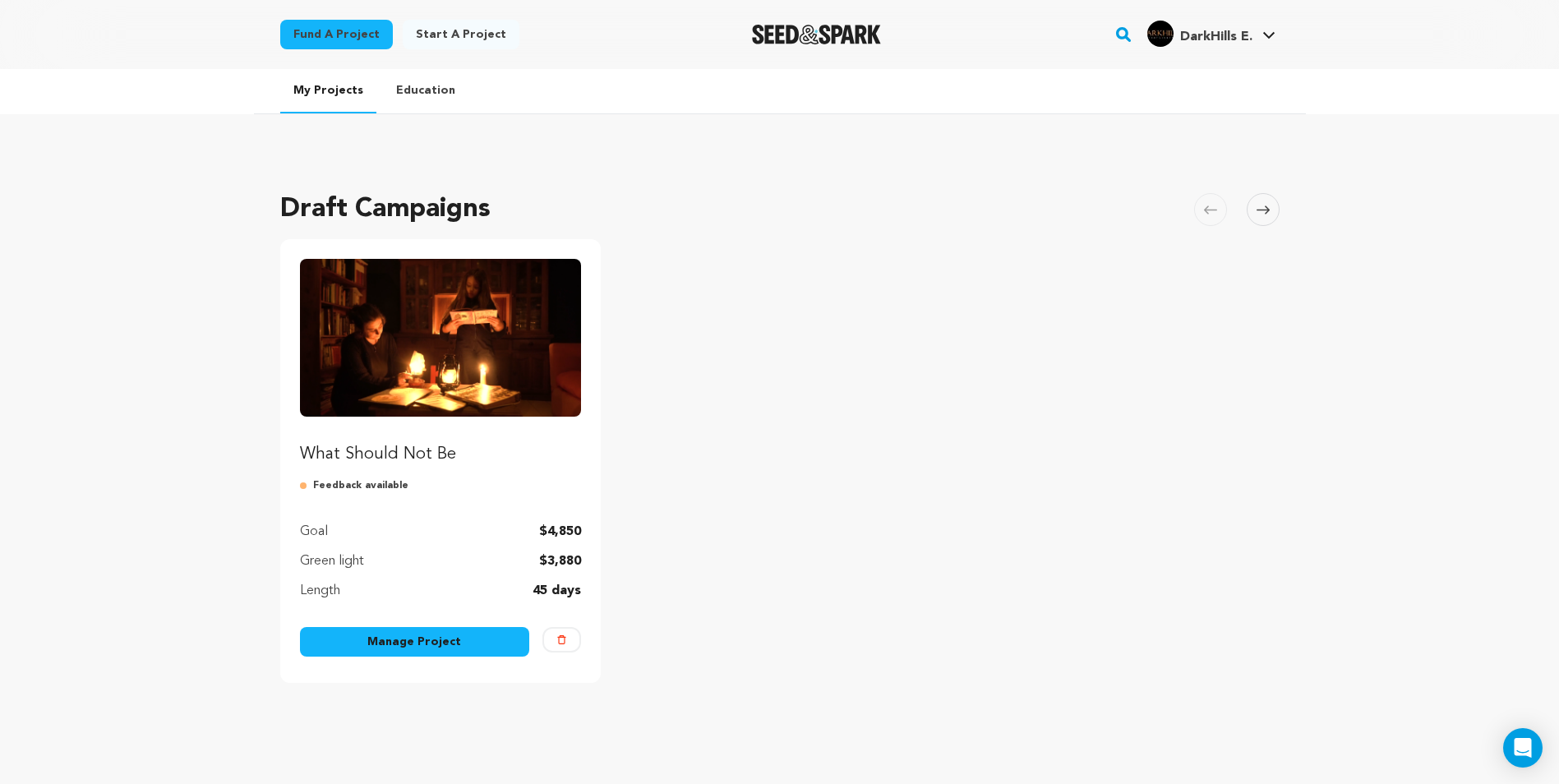
click at [389, 636] on link "Manage Project" at bounding box center [415, 642] width 230 height 30
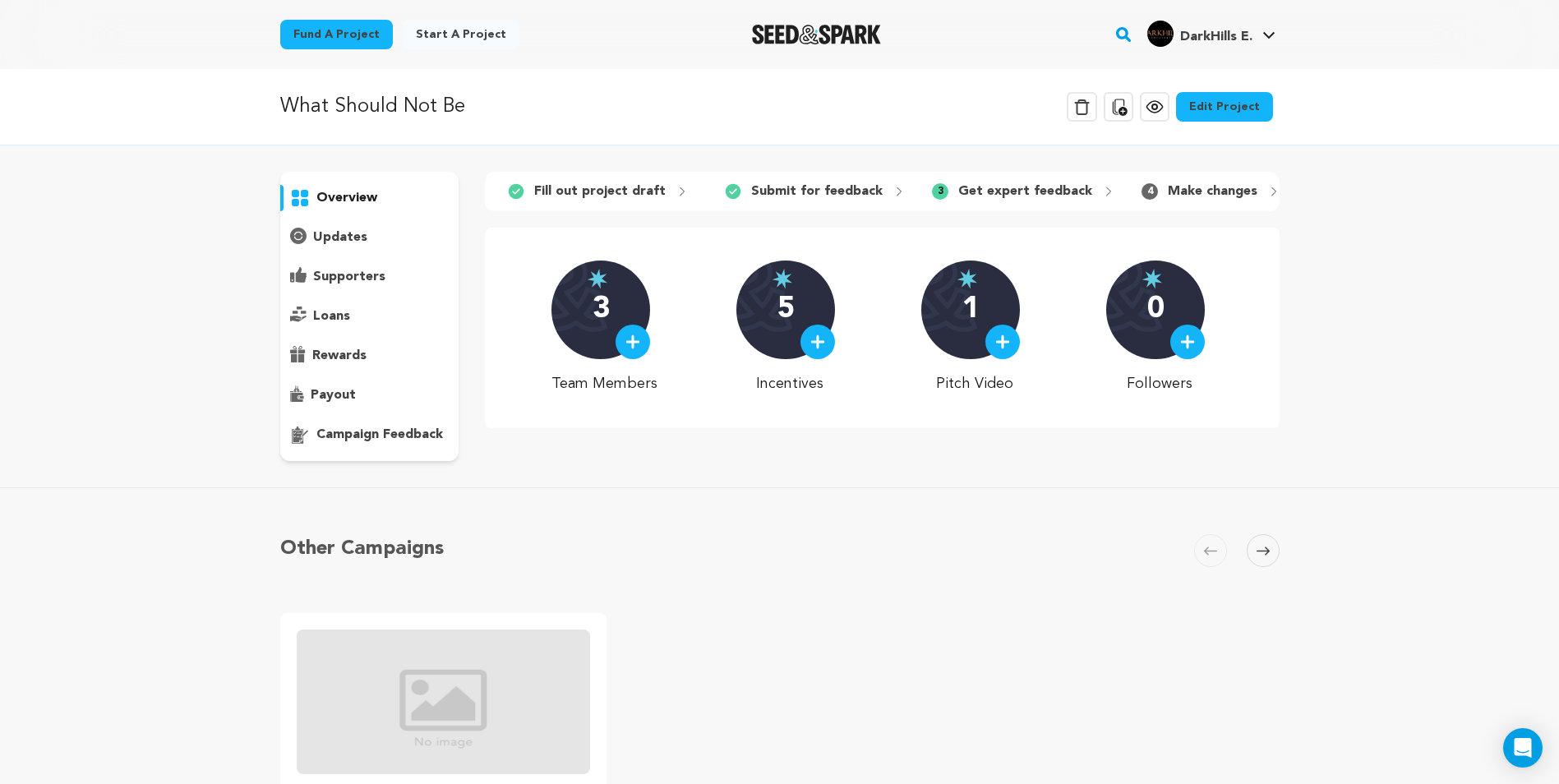
click at [363, 425] on p "campaign feedback" at bounding box center [380, 434] width 127 height 19
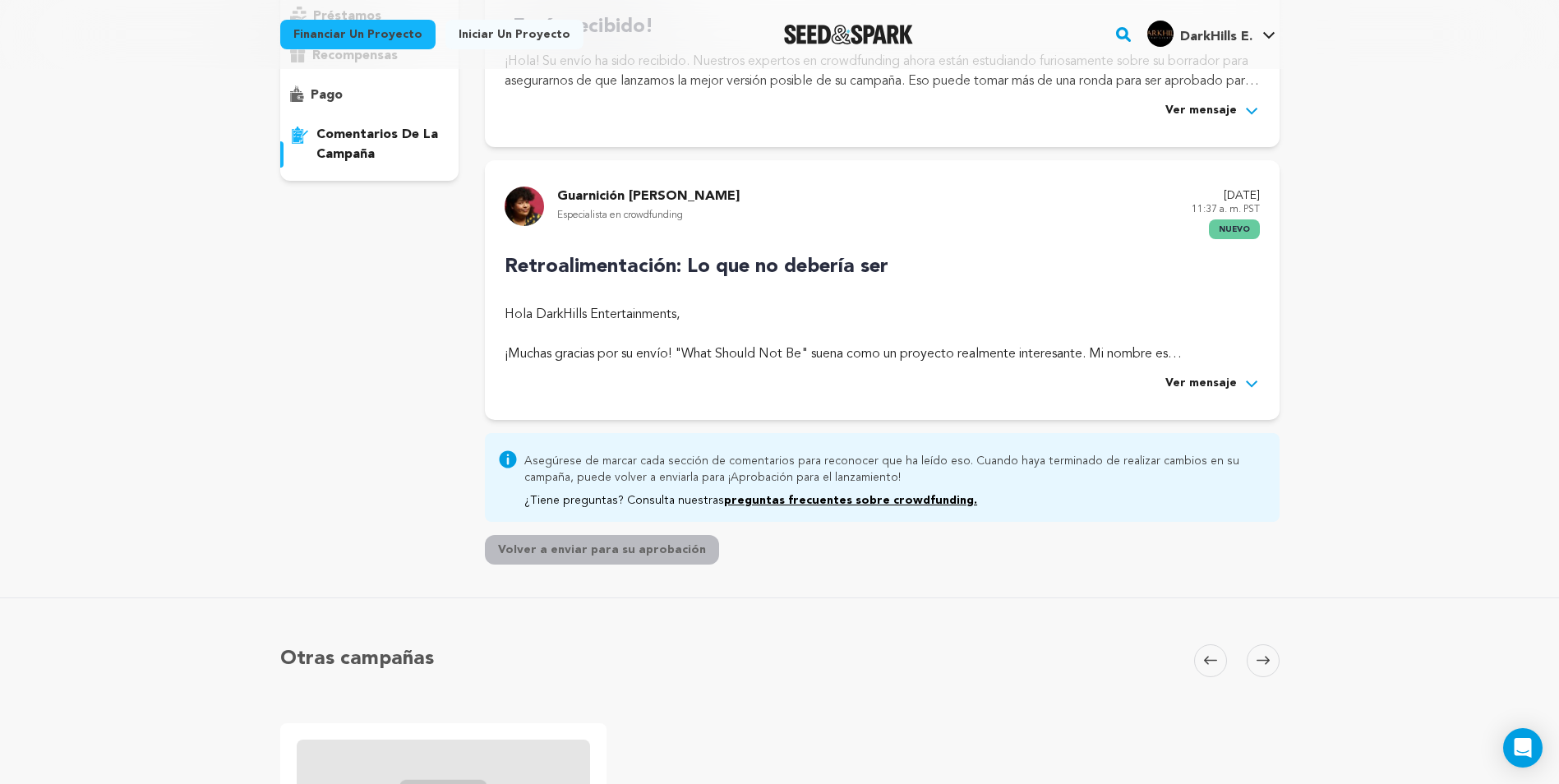
scroll to position [329, 0]
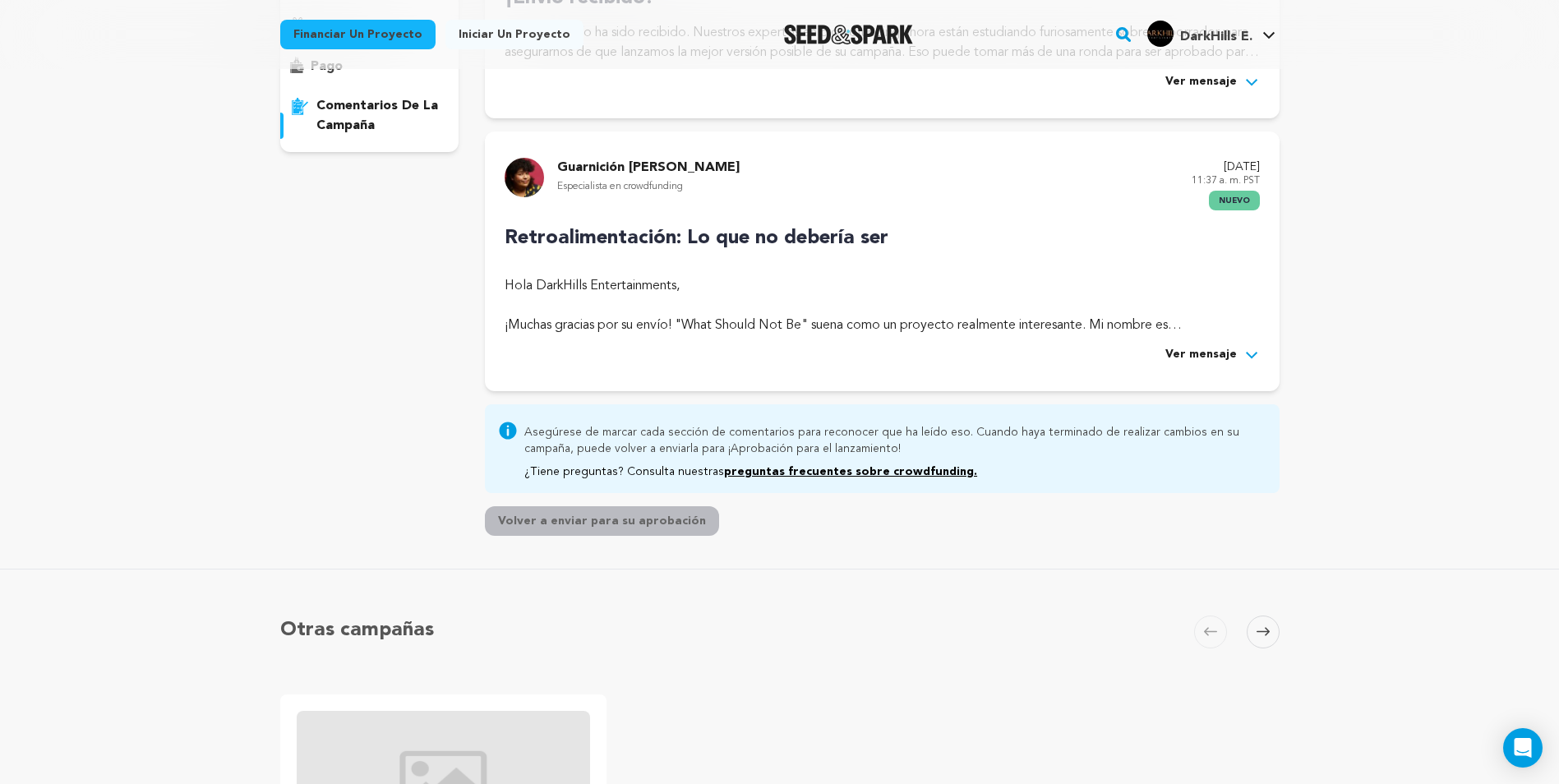
click at [1252, 356] on icon at bounding box center [1251, 355] width 11 height 6
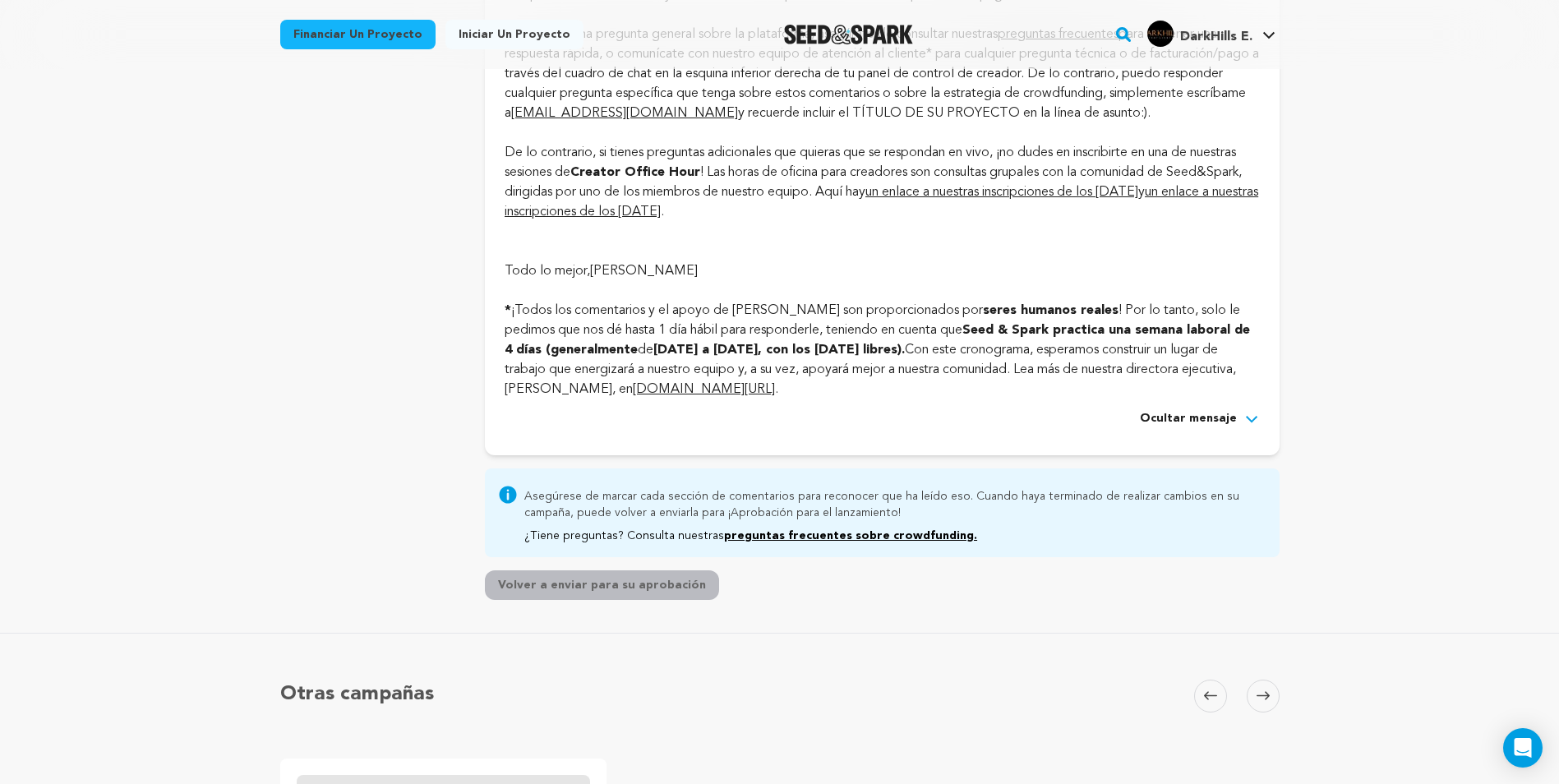
scroll to position [5258, 0]
